Goal: Transaction & Acquisition: Purchase product/service

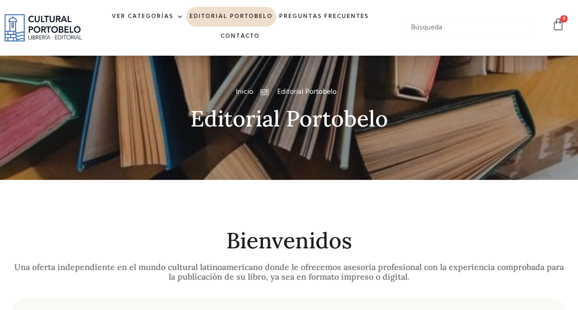
click at [474, 23] on input "text" at bounding box center [466, 27] width 127 height 19
type input "maritimo"
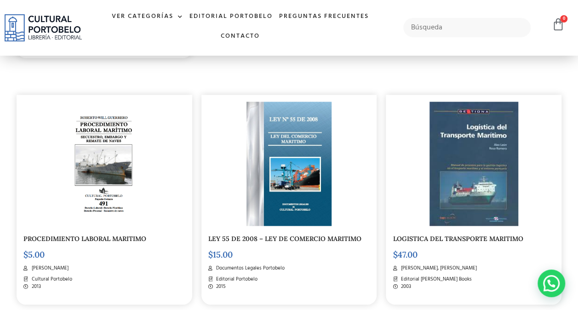
scroll to position [437, 0]
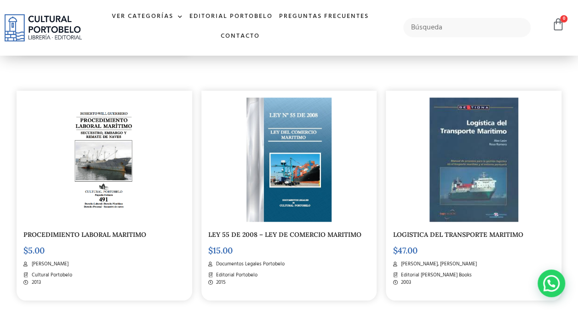
click at [101, 132] on img at bounding box center [104, 159] width 80 height 124
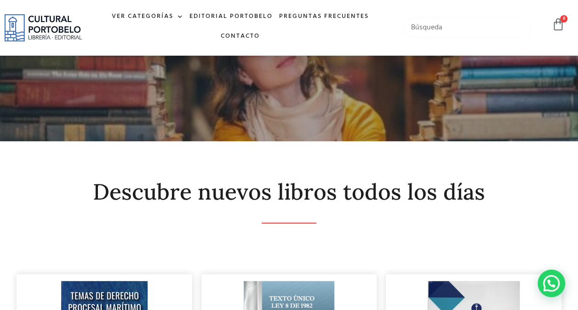
click at [420, 23] on input "text" at bounding box center [466, 27] width 127 height 19
type input "enrolamiento"
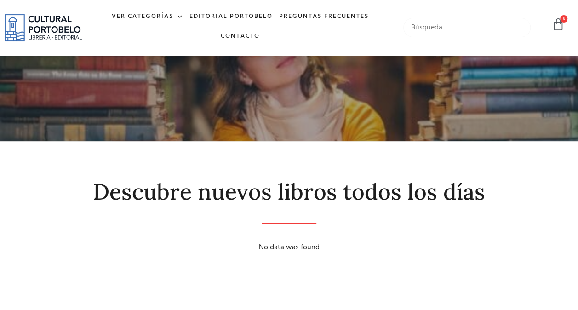
click at [443, 31] on input "text" at bounding box center [466, 27] width 127 height 19
type input "maritimo"
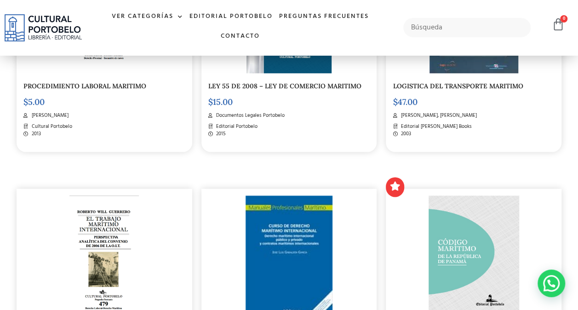
scroll to position [585, 0]
